Goal: Communication & Community: Ask a question

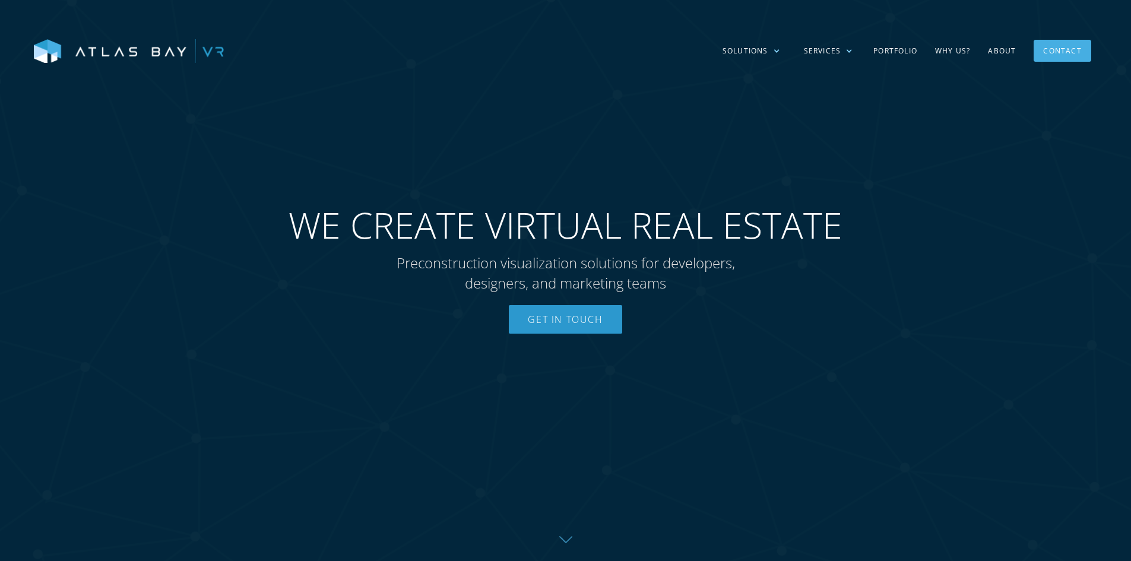
click at [1055, 48] on div "Contact" at bounding box center [1062, 51] width 38 height 18
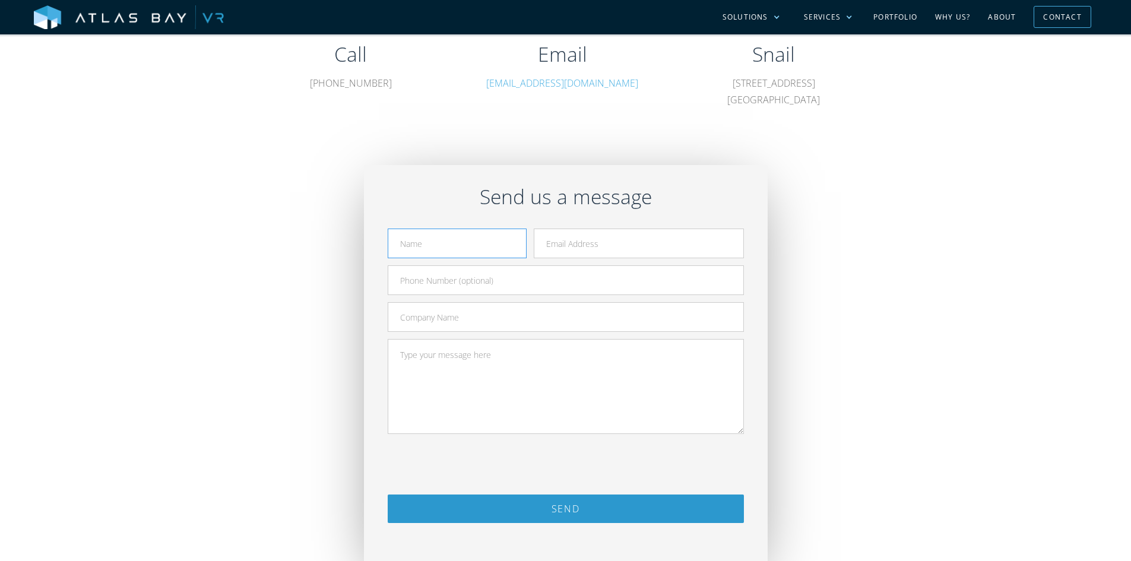
click at [451, 247] on input "Contact Form" at bounding box center [457, 244] width 139 height 30
click at [439, 236] on input "Contact Form" at bounding box center [457, 244] width 139 height 30
type input "Henry Williams"
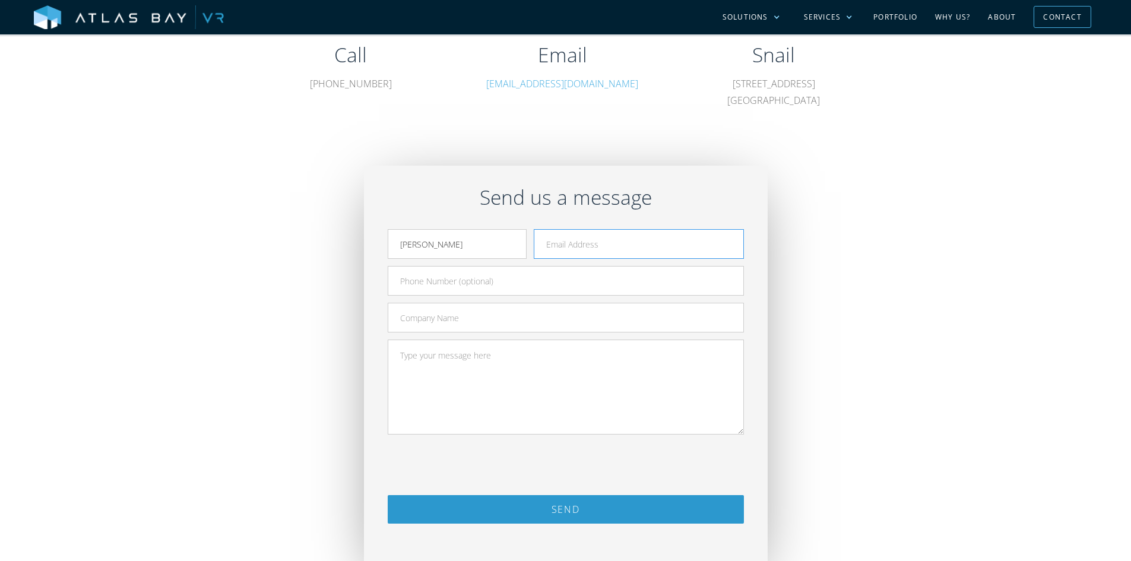
type input "hello@50pros.com"
type input "2013835115"
type input "50Pros"
click at [472, 370] on textarea "Contact Form" at bounding box center [566, 387] width 356 height 95
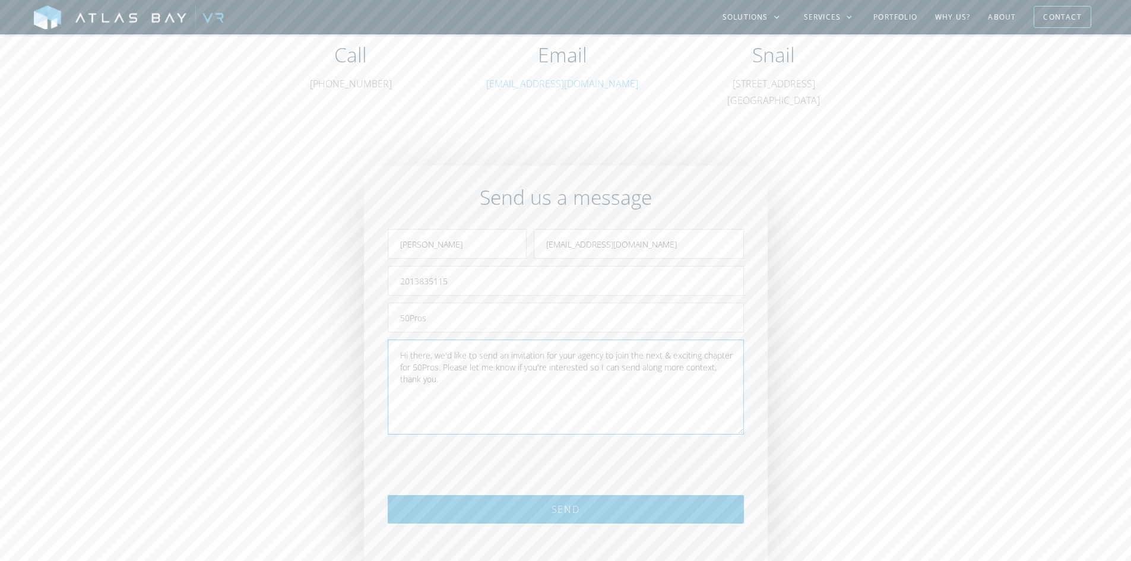
type textarea "Hi there, we'd like to send an invitation for your agency to join the next & ex…"
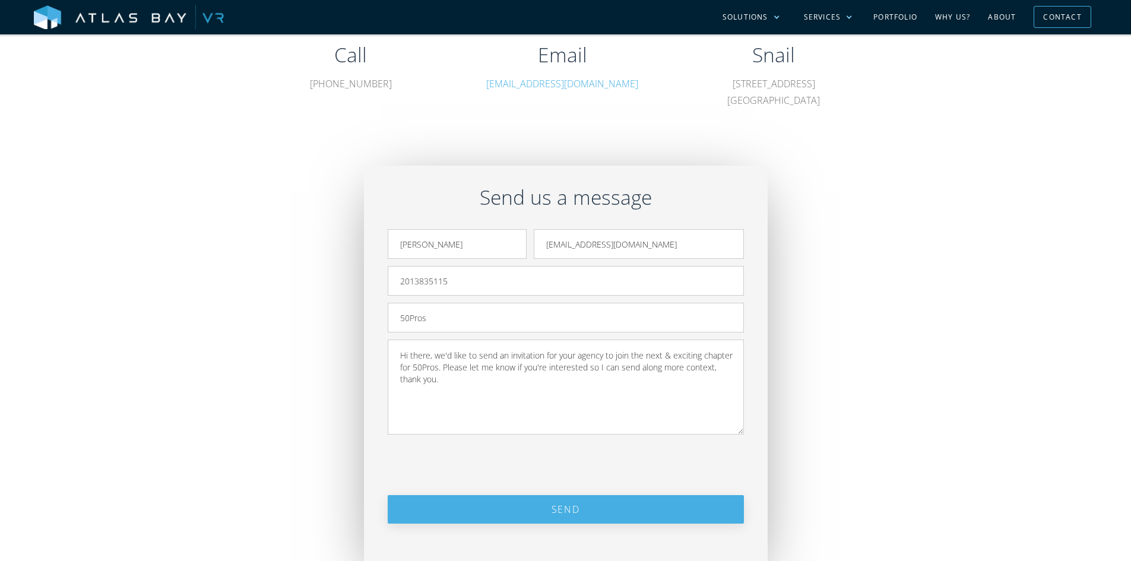
click at [607, 502] on input "Send" at bounding box center [566, 509] width 356 height 28
type input "Please wait..."
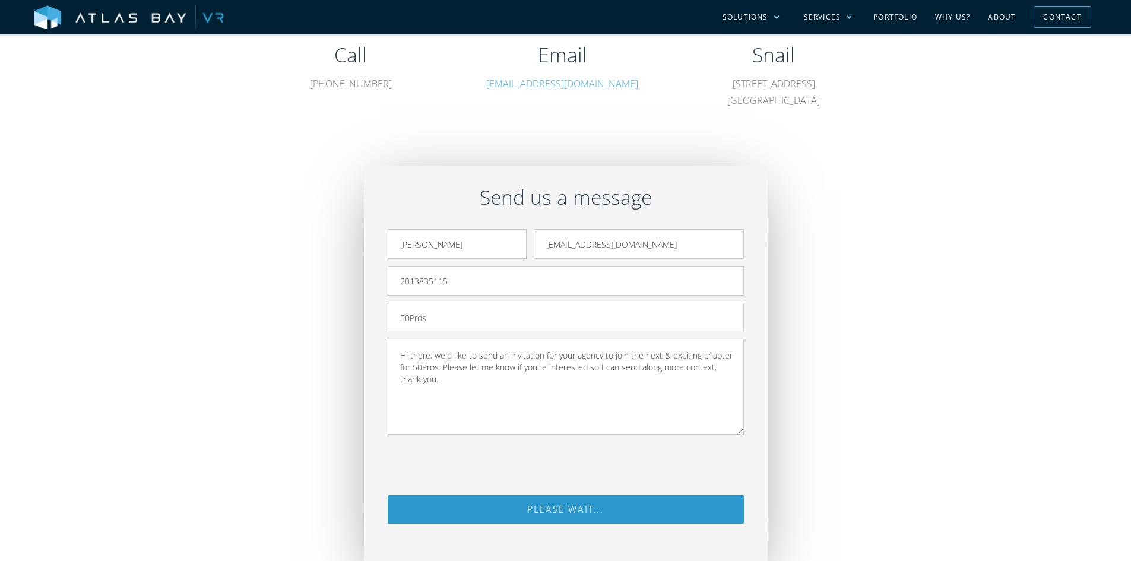
scroll to position [561, 0]
